Goal: Transaction & Acquisition: Download file/media

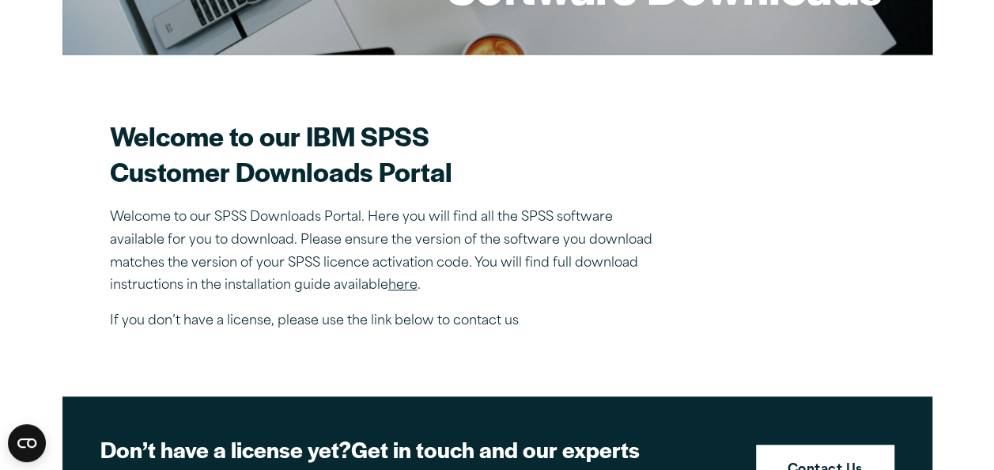
click at [402, 283] on link "here" at bounding box center [402, 285] width 29 height 13
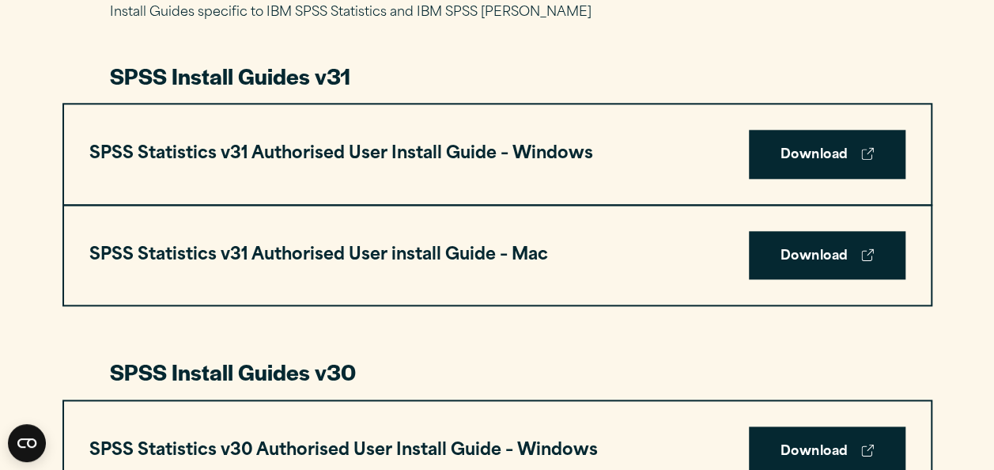
scroll to position [823, 0]
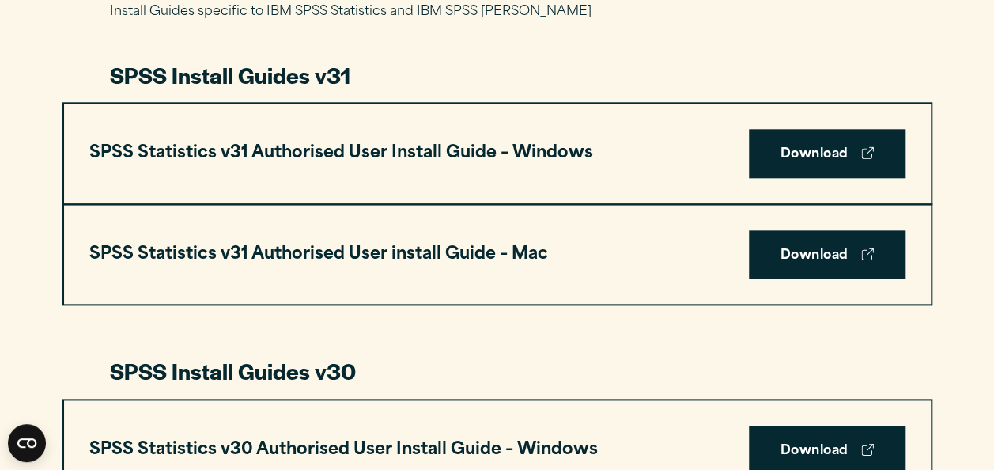
click at [840, 198] on div "SPSS Statistics v31 Authorised User Install Guide – Windows Download" at bounding box center [497, 154] width 866 height 100
click at [819, 152] on link "Download" at bounding box center [827, 153] width 157 height 49
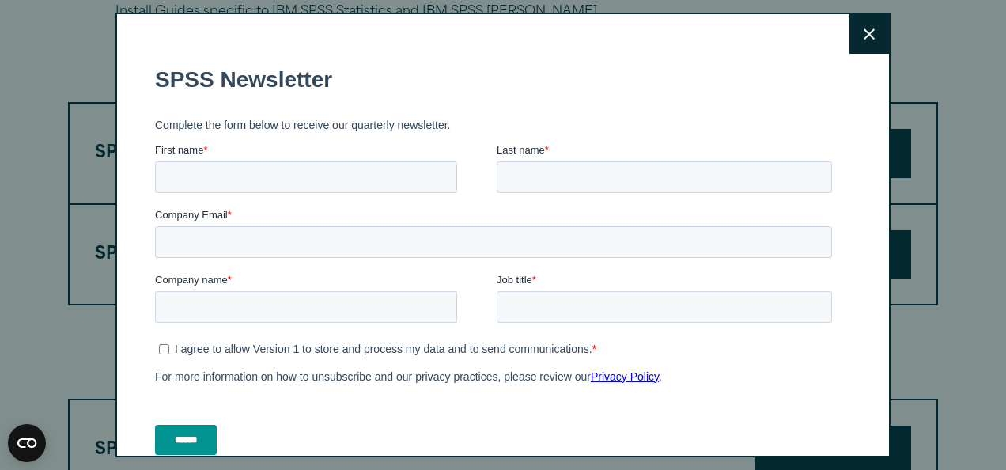
click at [863, 28] on icon at bounding box center [868, 34] width 11 height 12
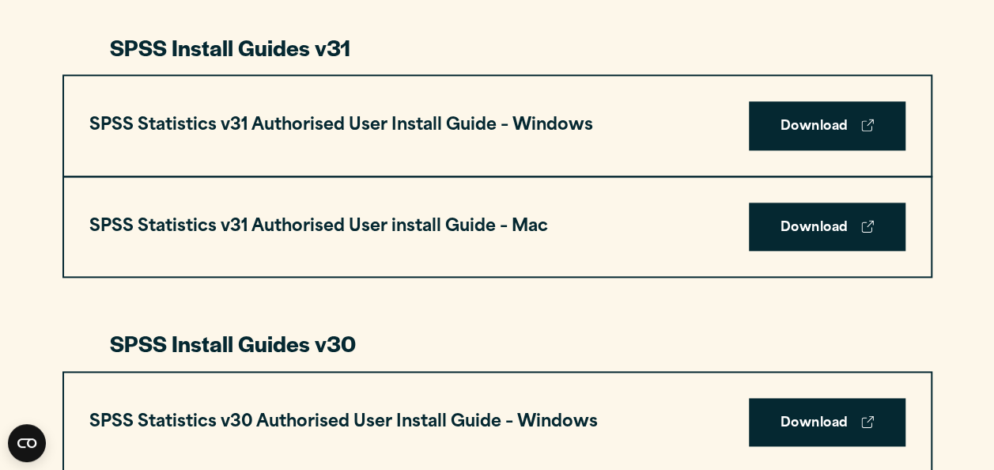
scroll to position [848, 0]
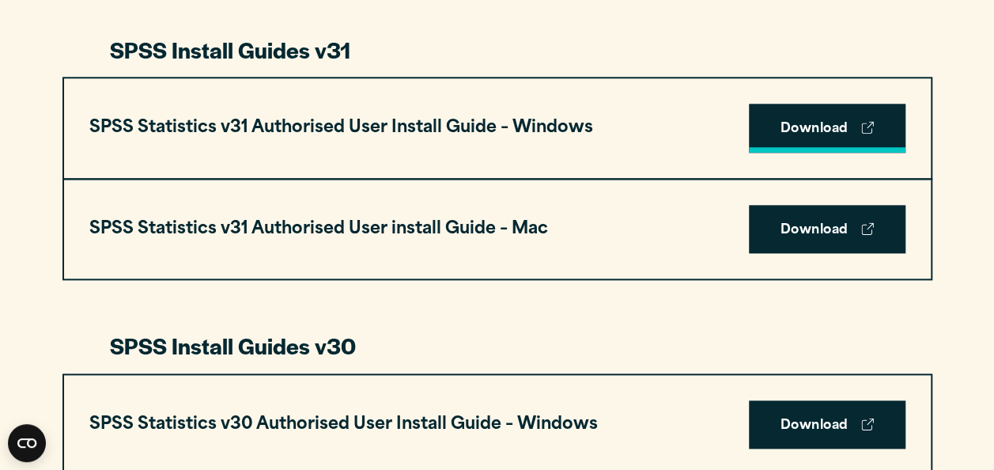
click at [800, 131] on link "Download" at bounding box center [827, 128] width 157 height 49
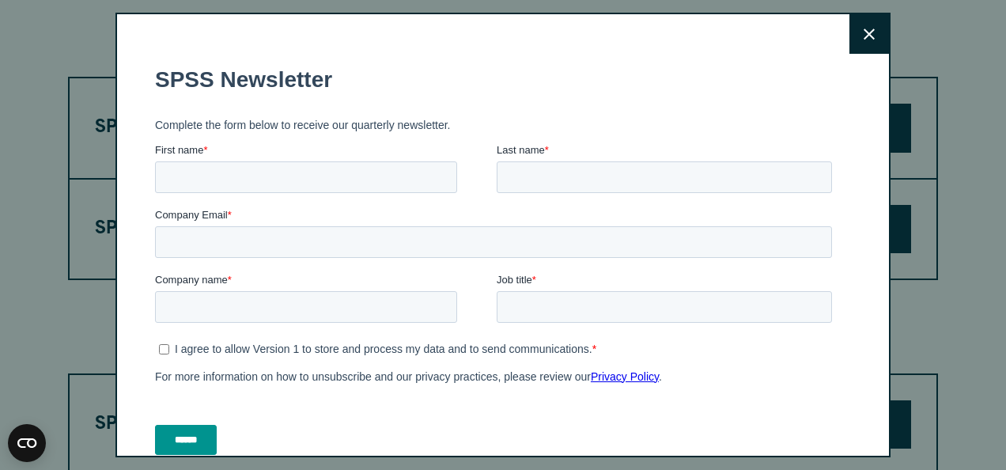
click at [863, 30] on icon at bounding box center [868, 34] width 11 height 12
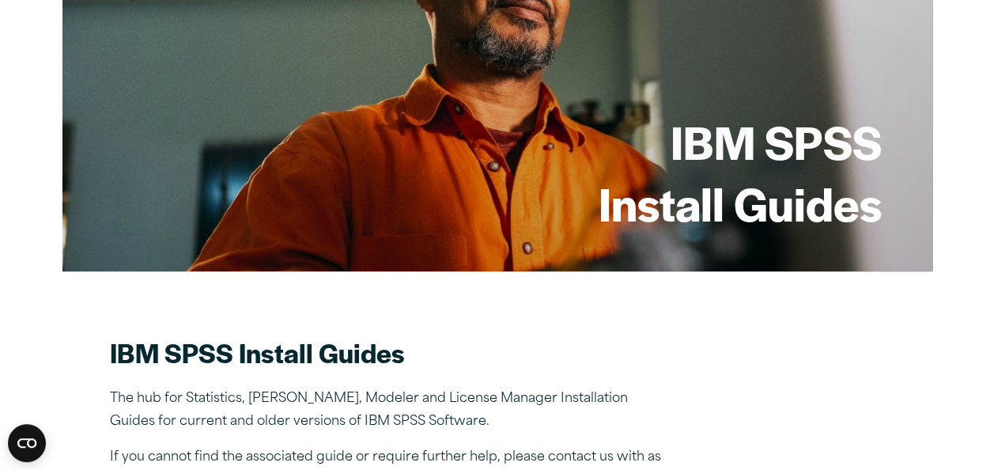
scroll to position [0, 0]
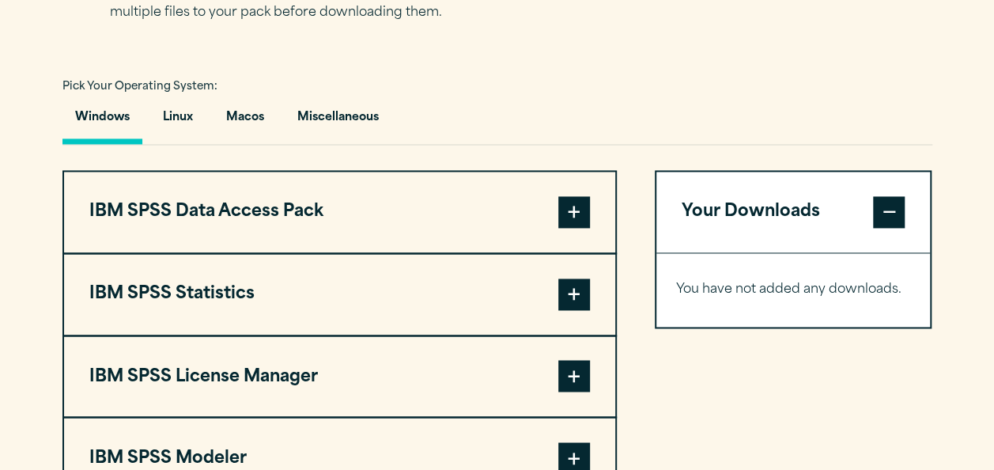
scroll to position [1270, 0]
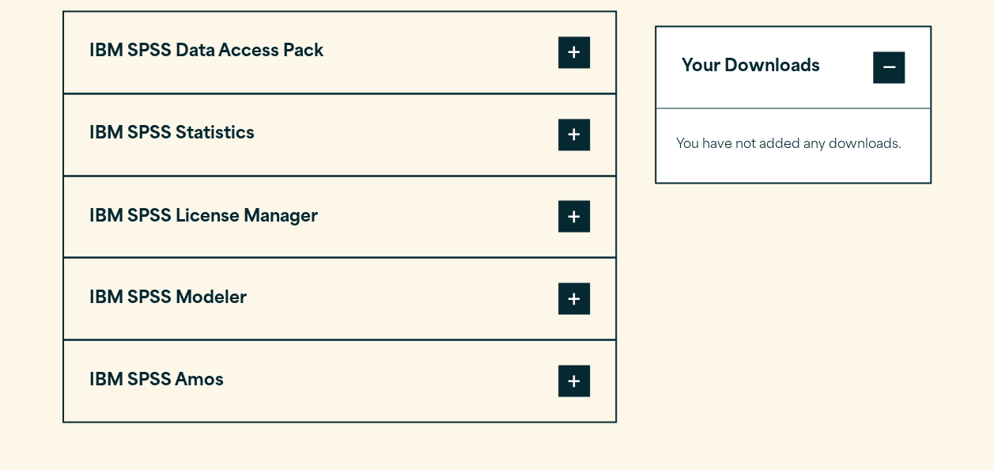
click at [422, 138] on button "IBM SPSS Statistics" at bounding box center [339, 134] width 551 height 81
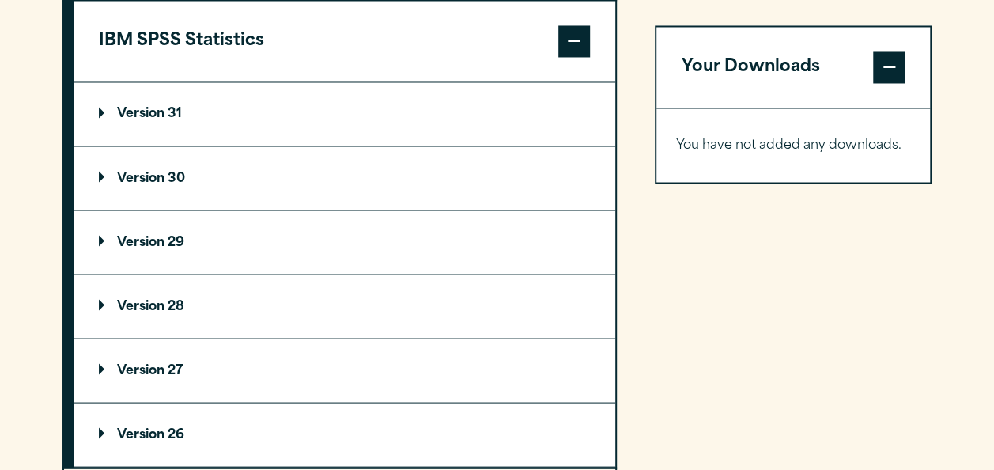
scroll to position [1363, 0]
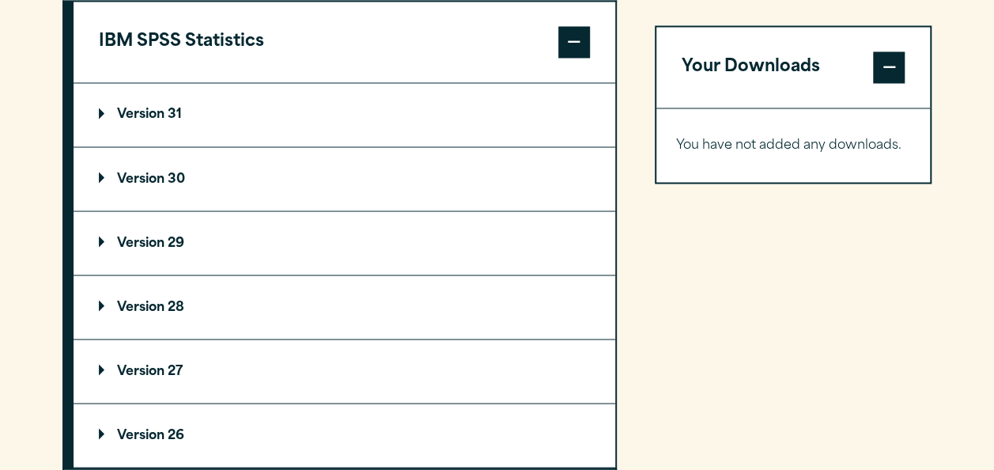
click at [358, 116] on summary "Version 31" at bounding box center [345, 114] width 542 height 63
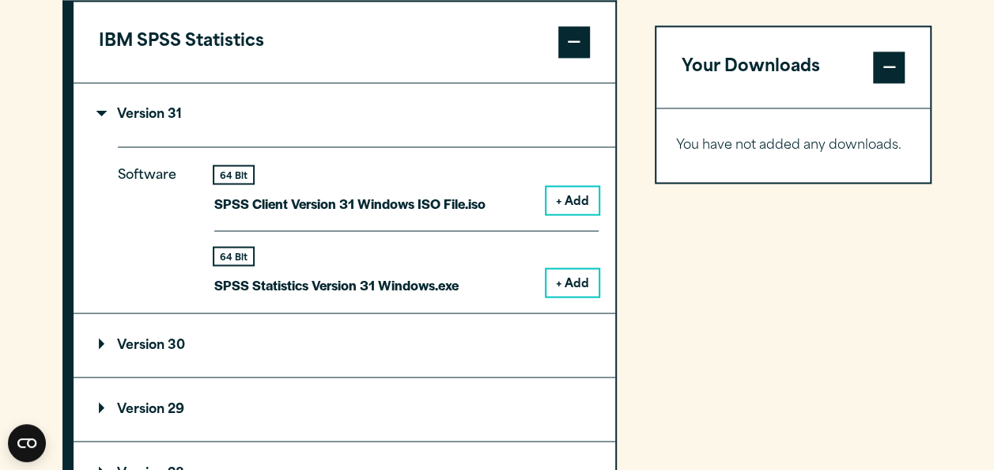
click at [557, 198] on button "+ Add" at bounding box center [572, 200] width 52 height 27
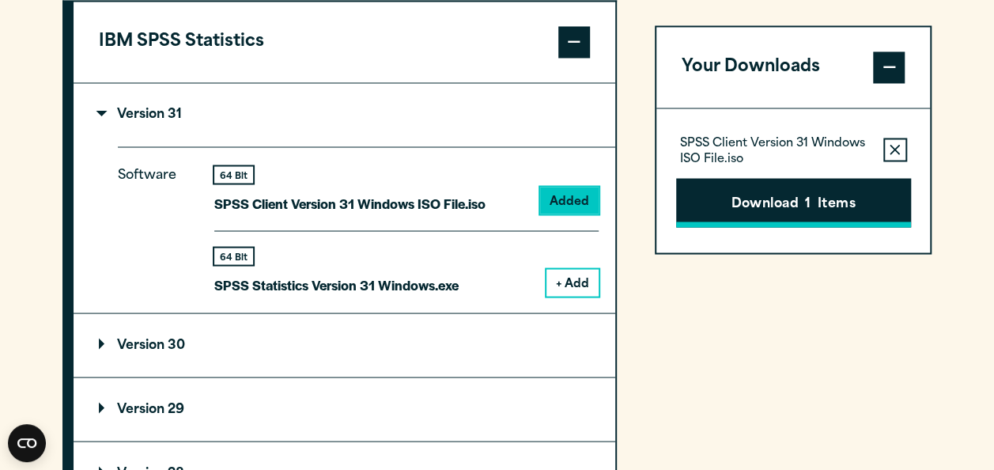
click at [801, 212] on button "Download 1 Items" at bounding box center [793, 202] width 235 height 49
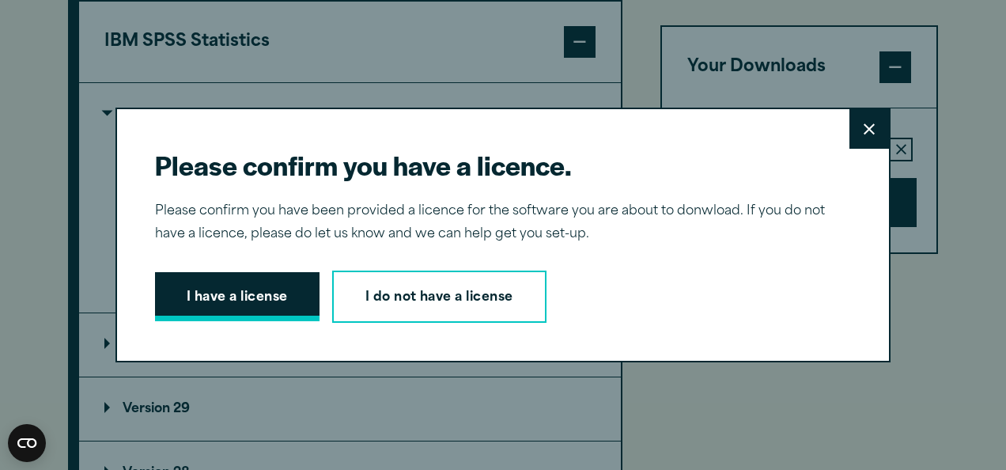
click at [248, 296] on button "I have a license" at bounding box center [237, 296] width 164 height 49
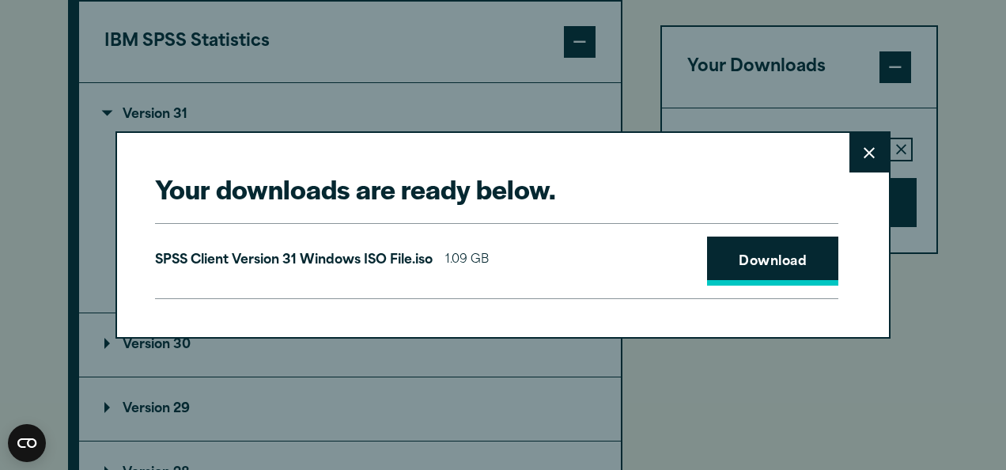
click at [759, 255] on link "Download" at bounding box center [772, 260] width 131 height 49
click at [869, 164] on button "Close" at bounding box center [869, 153] width 40 height 40
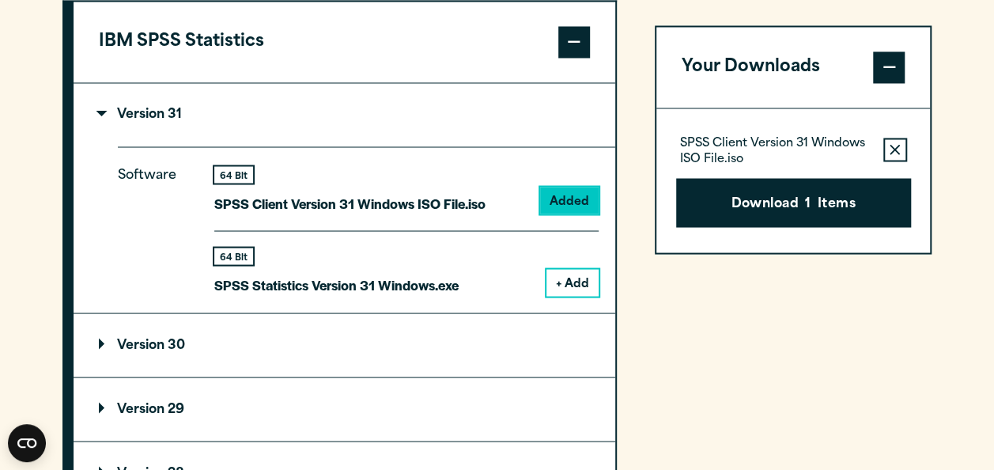
click at [448, 285] on p "SPSS Statistics Version 31 Windows.exe" at bounding box center [336, 284] width 244 height 23
click at [574, 282] on button "+ Add" at bounding box center [572, 282] width 52 height 27
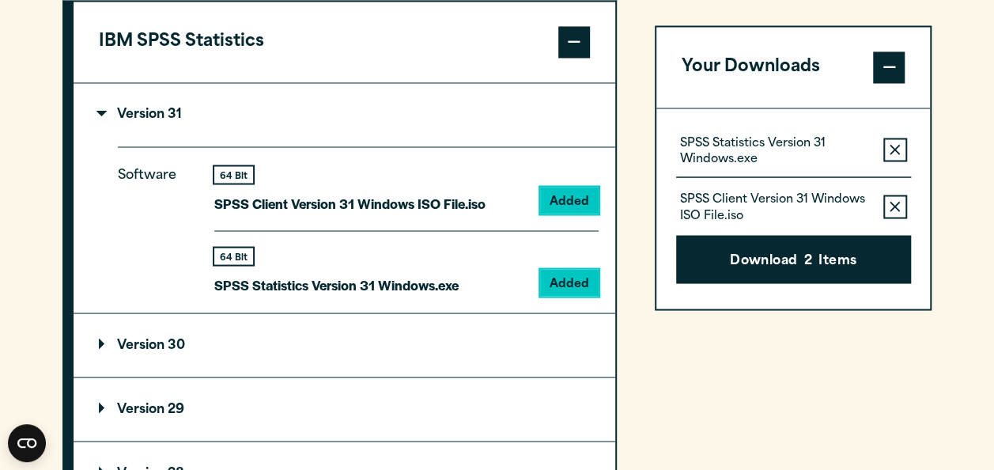
click at [891, 148] on icon "button" at bounding box center [894, 149] width 10 height 11
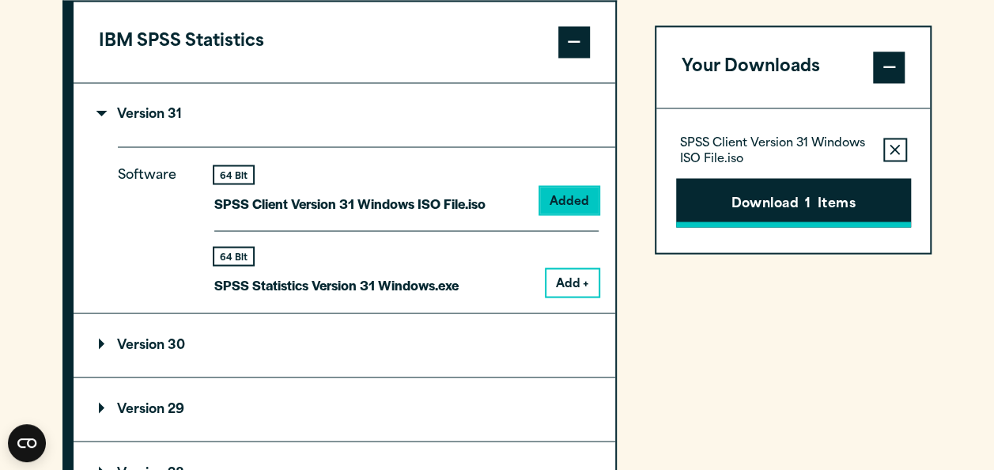
click at [822, 204] on button "Download 1 Items" at bounding box center [793, 202] width 235 height 49
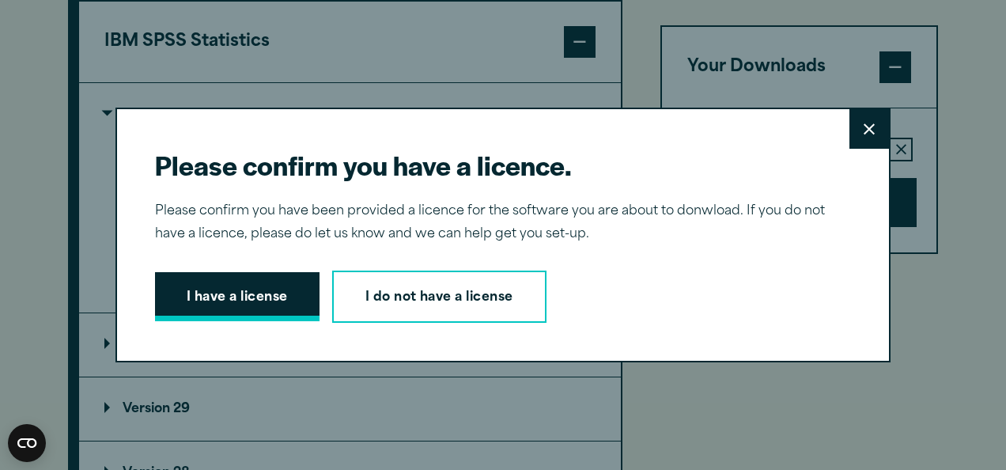
click at [258, 284] on button "I have a license" at bounding box center [237, 296] width 164 height 49
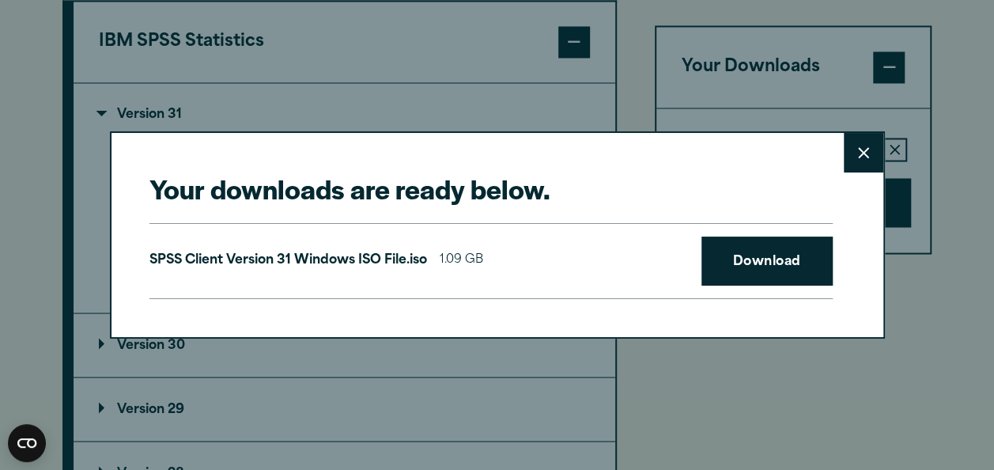
click at [738, 232] on div "SPSS Client Version 31 Windows ISO File.iso 1.09 GB Download" at bounding box center [490, 261] width 683 height 76
click at [749, 262] on link "Download" at bounding box center [766, 260] width 131 height 49
click at [848, 164] on button "Close" at bounding box center [864, 153] width 40 height 40
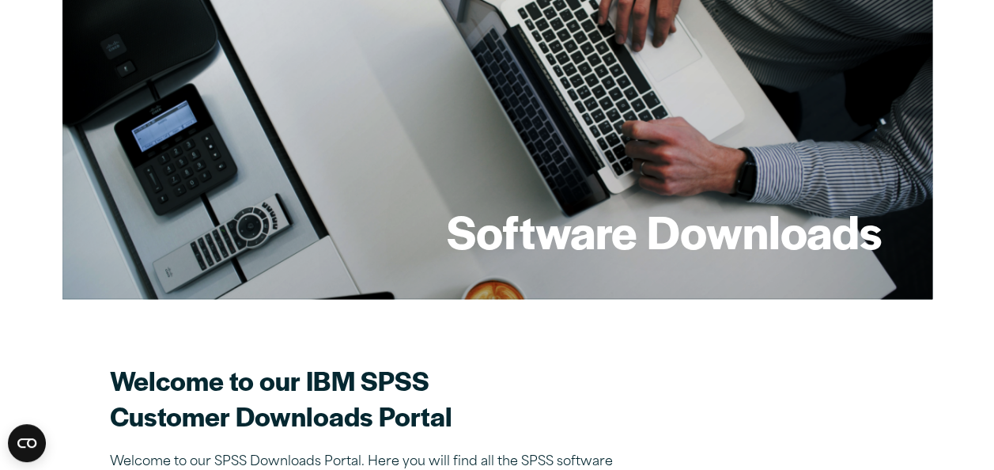
scroll to position [0, 0]
